Goal: Transaction & Acquisition: Purchase product/service

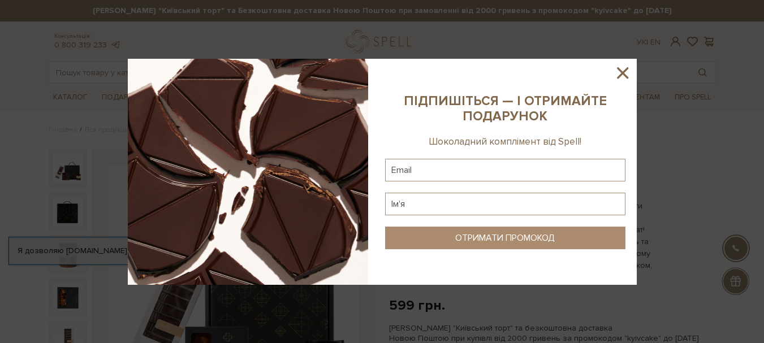
click at [627, 77] on icon at bounding box center [622, 72] width 11 height 11
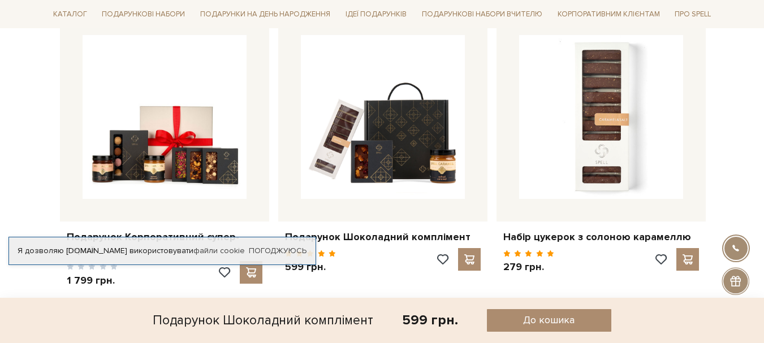
scroll to position [962, 0]
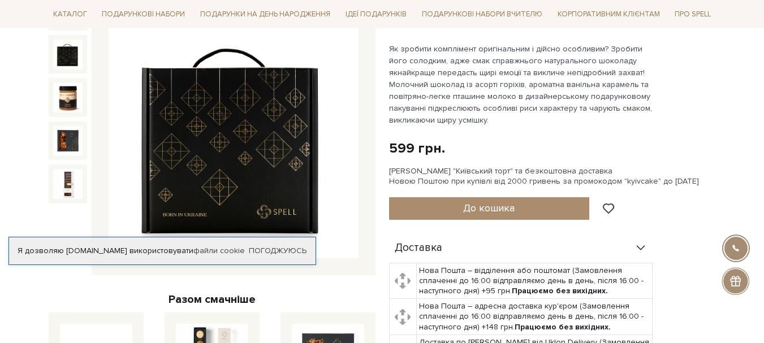
scroll to position [170, 0]
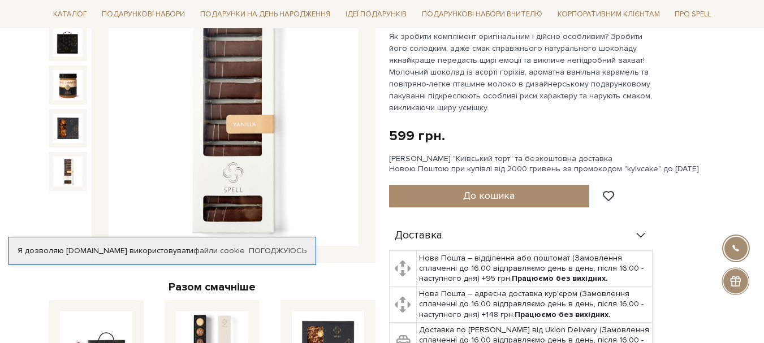
click at [52, 182] on div at bounding box center [68, 171] width 38 height 38
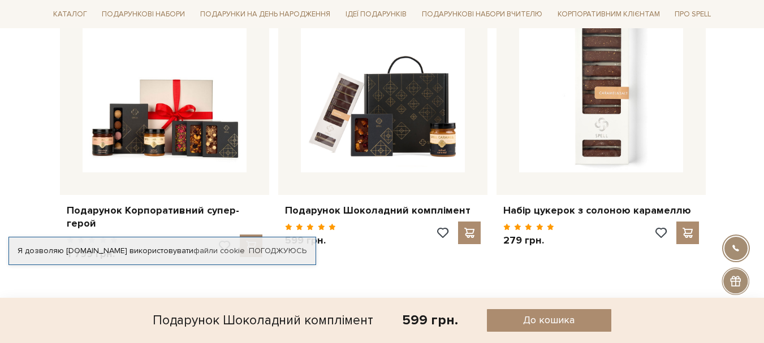
scroll to position [905, 0]
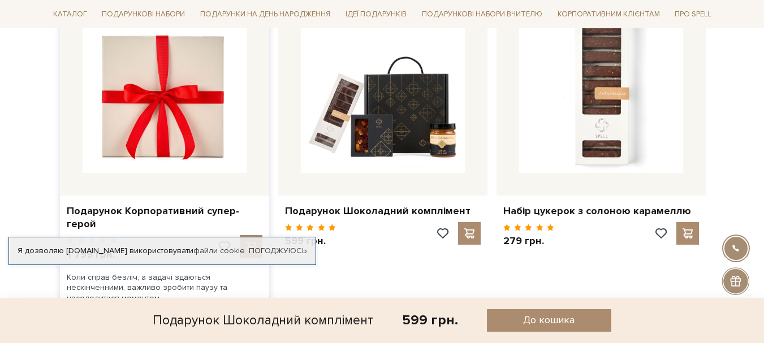
click at [213, 128] on img at bounding box center [165, 91] width 164 height 164
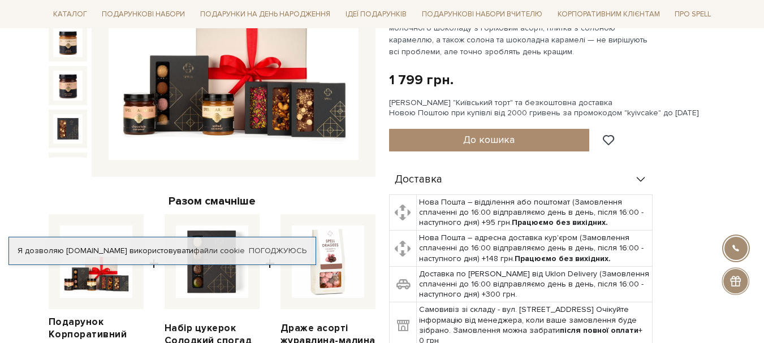
scroll to position [283, 0]
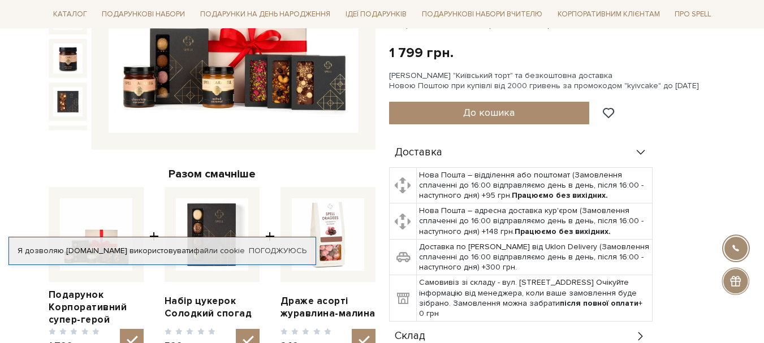
click at [271, 83] on img at bounding box center [234, 8] width 250 height 250
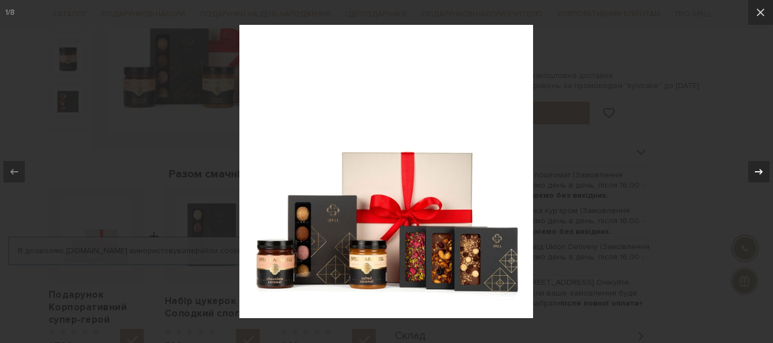
click at [759, 172] on icon at bounding box center [759, 172] width 8 height 6
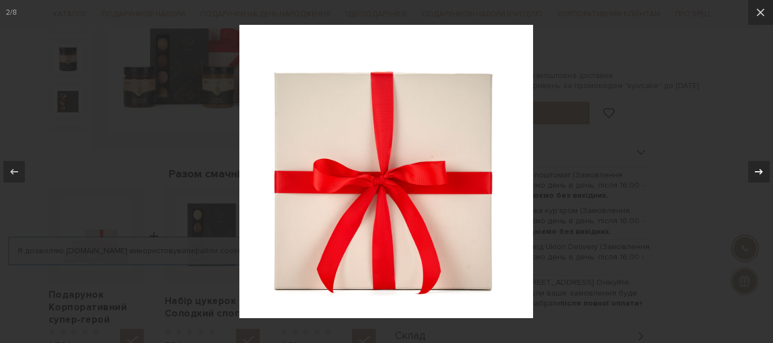
click at [759, 172] on icon at bounding box center [759, 172] width 8 height 6
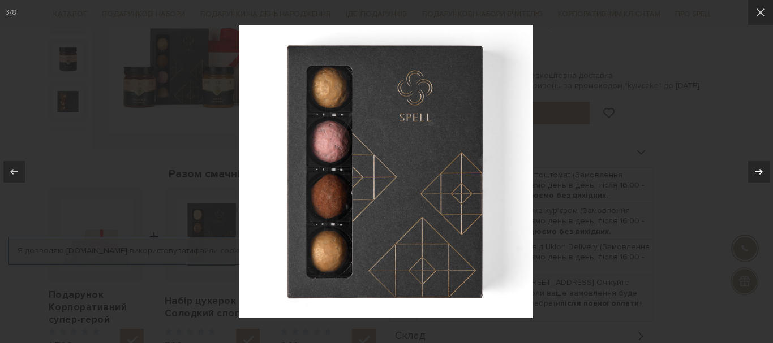
click at [759, 172] on icon at bounding box center [759, 172] width 8 height 6
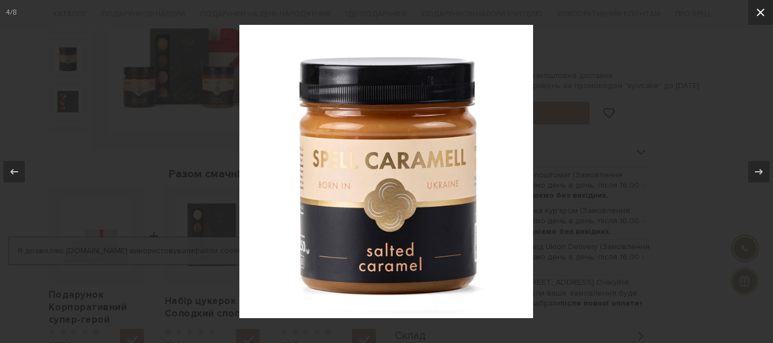
click at [758, 12] on icon at bounding box center [761, 13] width 14 height 14
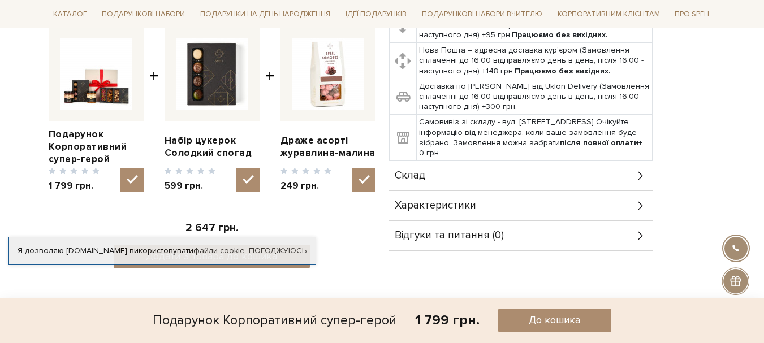
scroll to position [453, 0]
